Goal: Check status: Check status

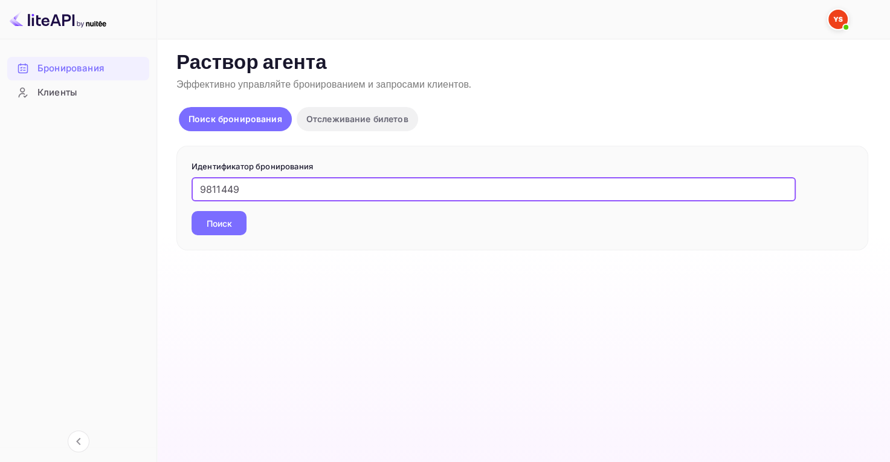
type input "9811449"
click at [228, 220] on ya-tr-span "Поиск" at bounding box center [219, 223] width 25 height 13
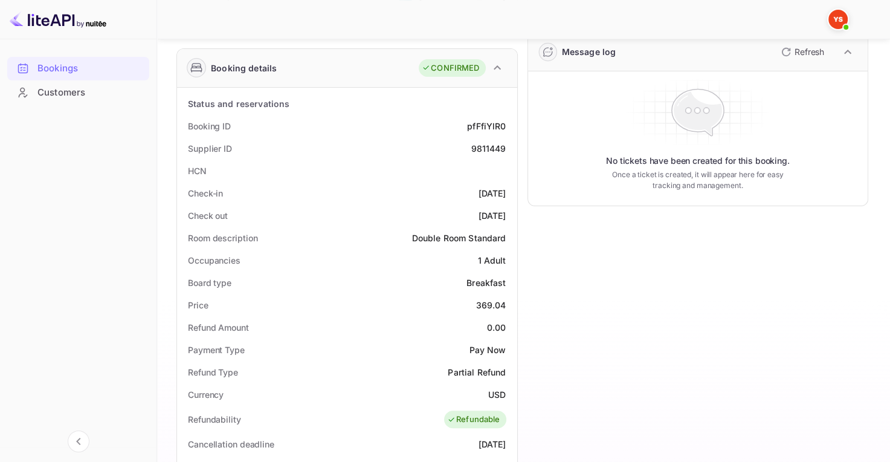
scroll to position [181, 0]
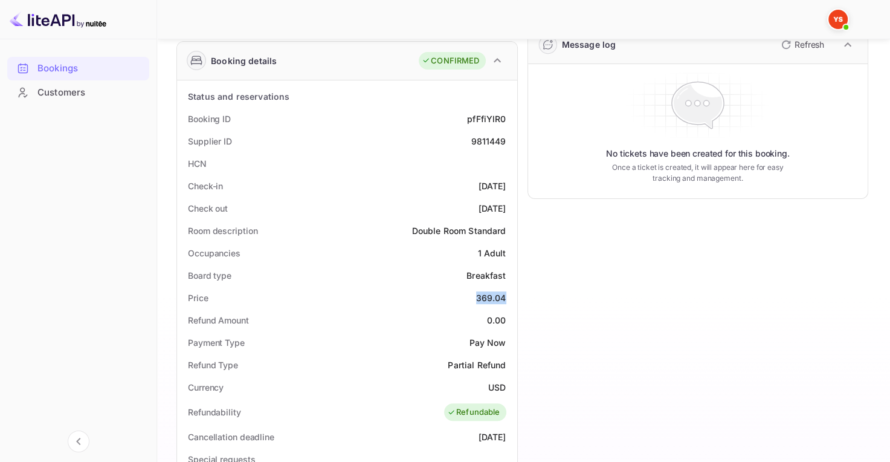
drag, startPoint x: 477, startPoint y: 295, endPoint x: 505, endPoint y: 297, distance: 27.3
click at [505, 297] on div "369.04" at bounding box center [491, 297] width 30 height 13
copy div "369.04"
drag, startPoint x: 489, startPoint y: 387, endPoint x: 510, endPoint y: 382, distance: 21.7
click at [511, 383] on div "Currency USD" at bounding box center [347, 387] width 331 height 22
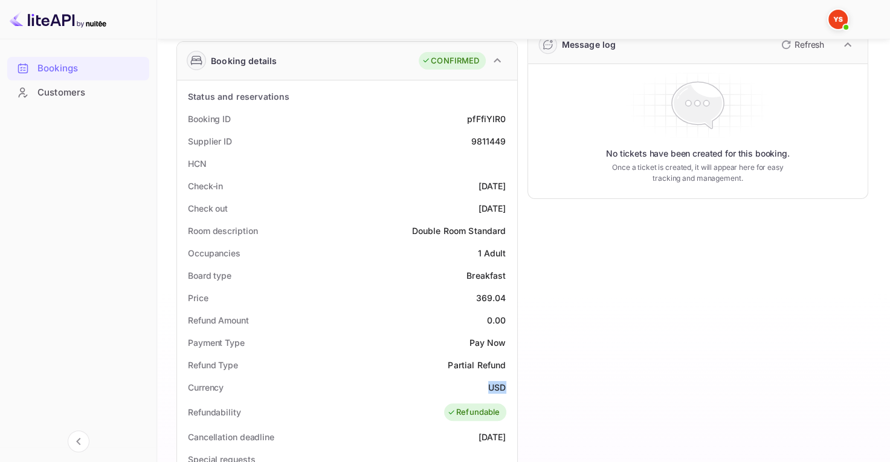
copy ya-tr-span "USD"
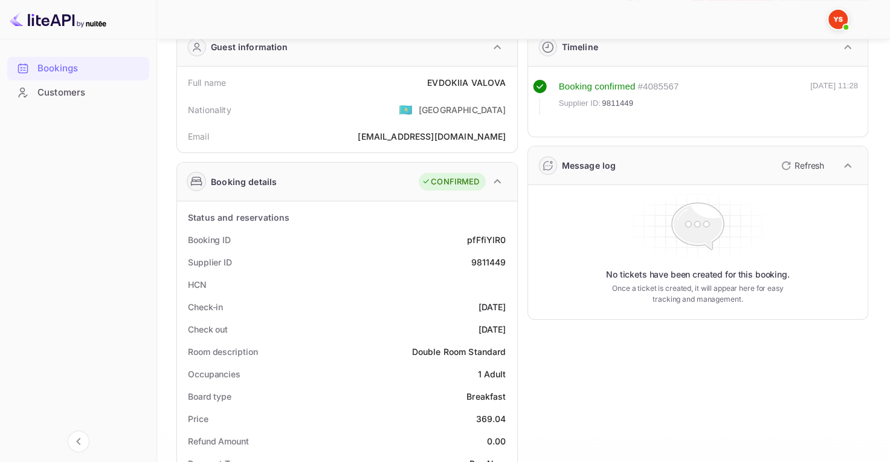
scroll to position [0, 0]
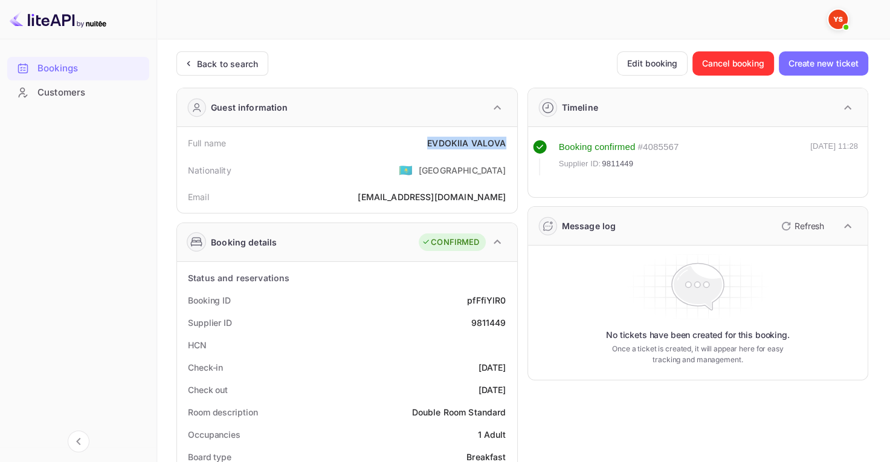
drag, startPoint x: 427, startPoint y: 138, endPoint x: 504, endPoint y: 139, distance: 76.8
click at [504, 139] on div "Full name [PERSON_NAME]" at bounding box center [347, 143] width 331 height 22
copy div "[PERSON_NAME]"
